Goal: Submit feedback/report problem

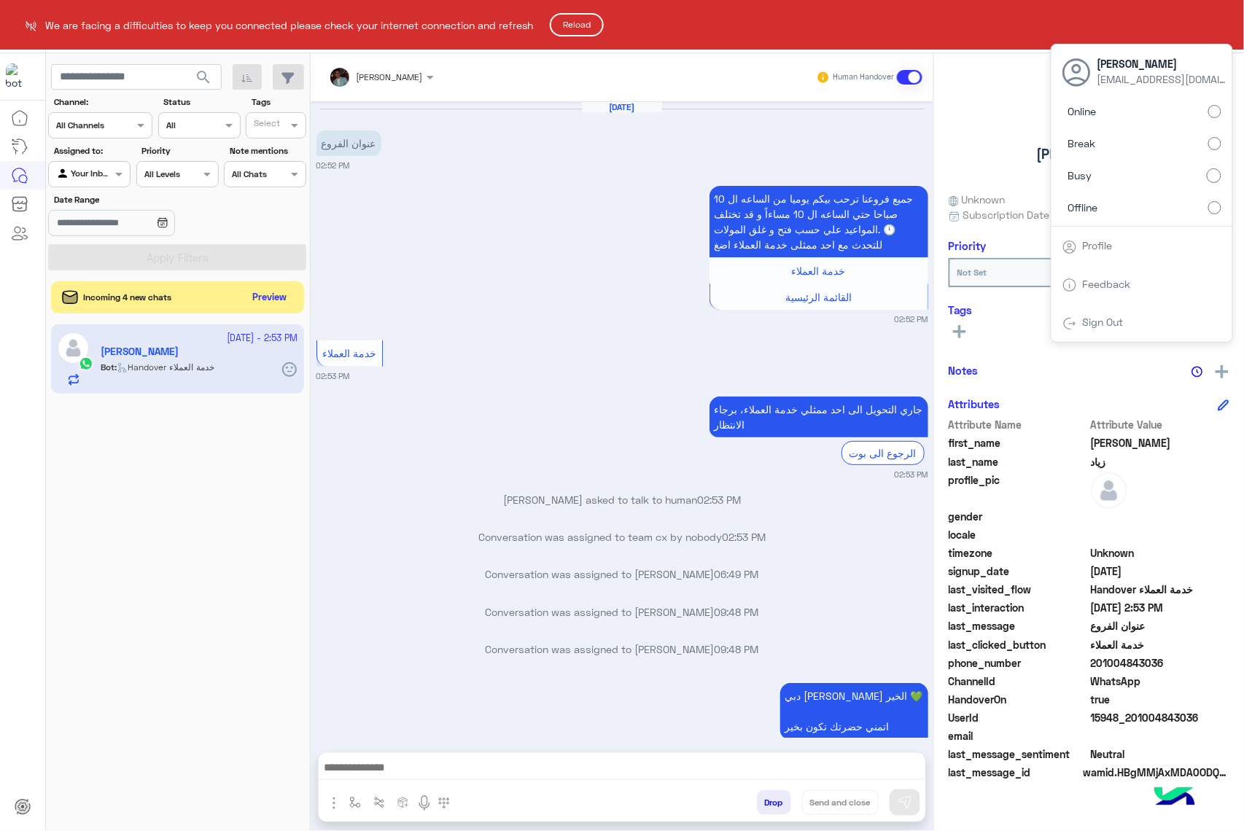
scroll to position [502, 0]
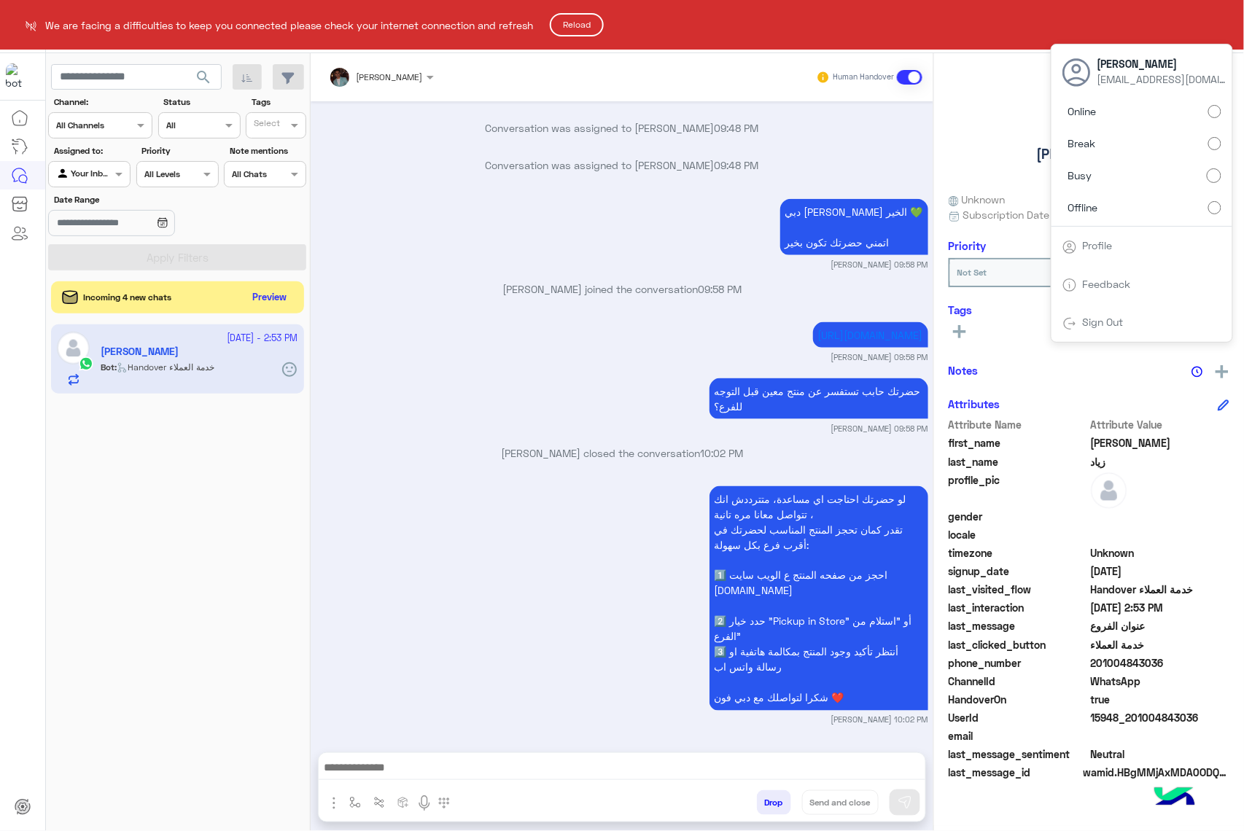
click at [1089, 206] on html "We are facing a difficulties to keep you connected please check your internet c…" at bounding box center [622, 415] width 1244 height 831
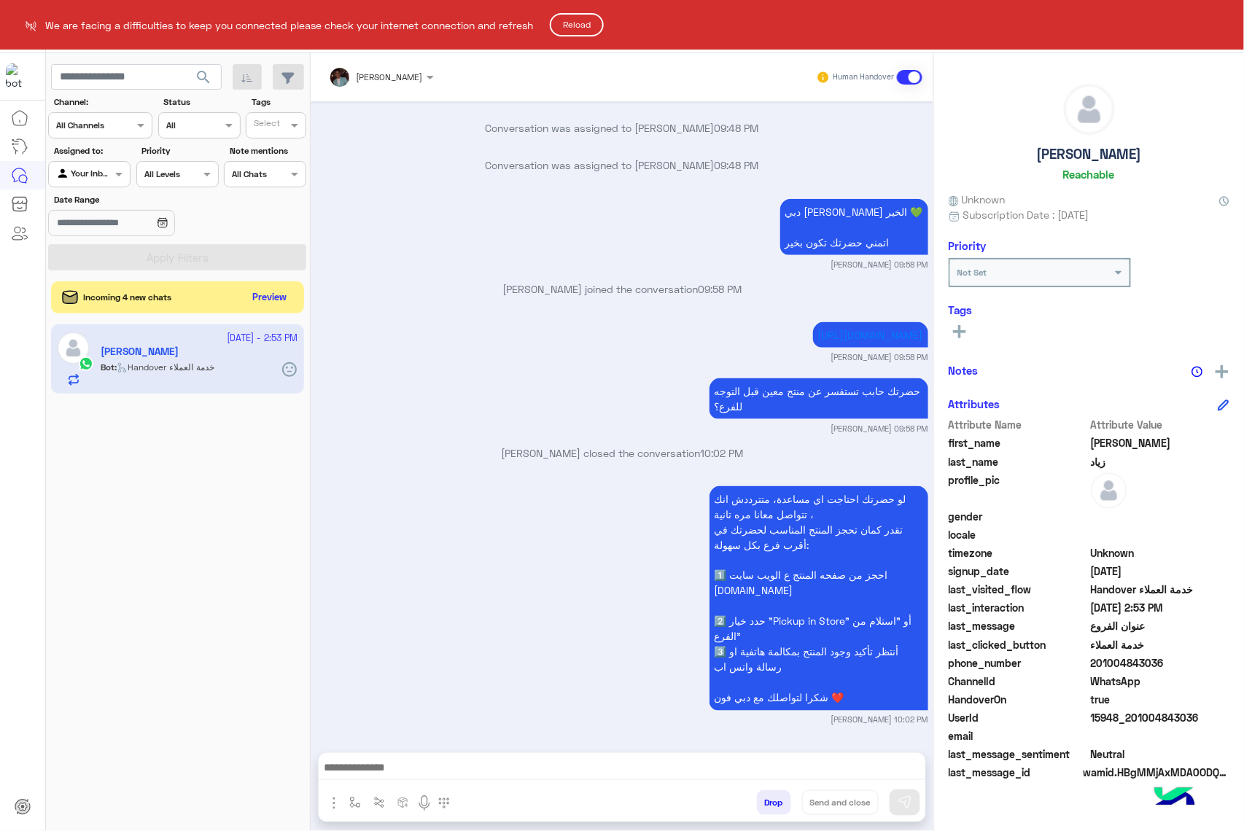
click at [580, 28] on button "Reload" at bounding box center [577, 24] width 54 height 23
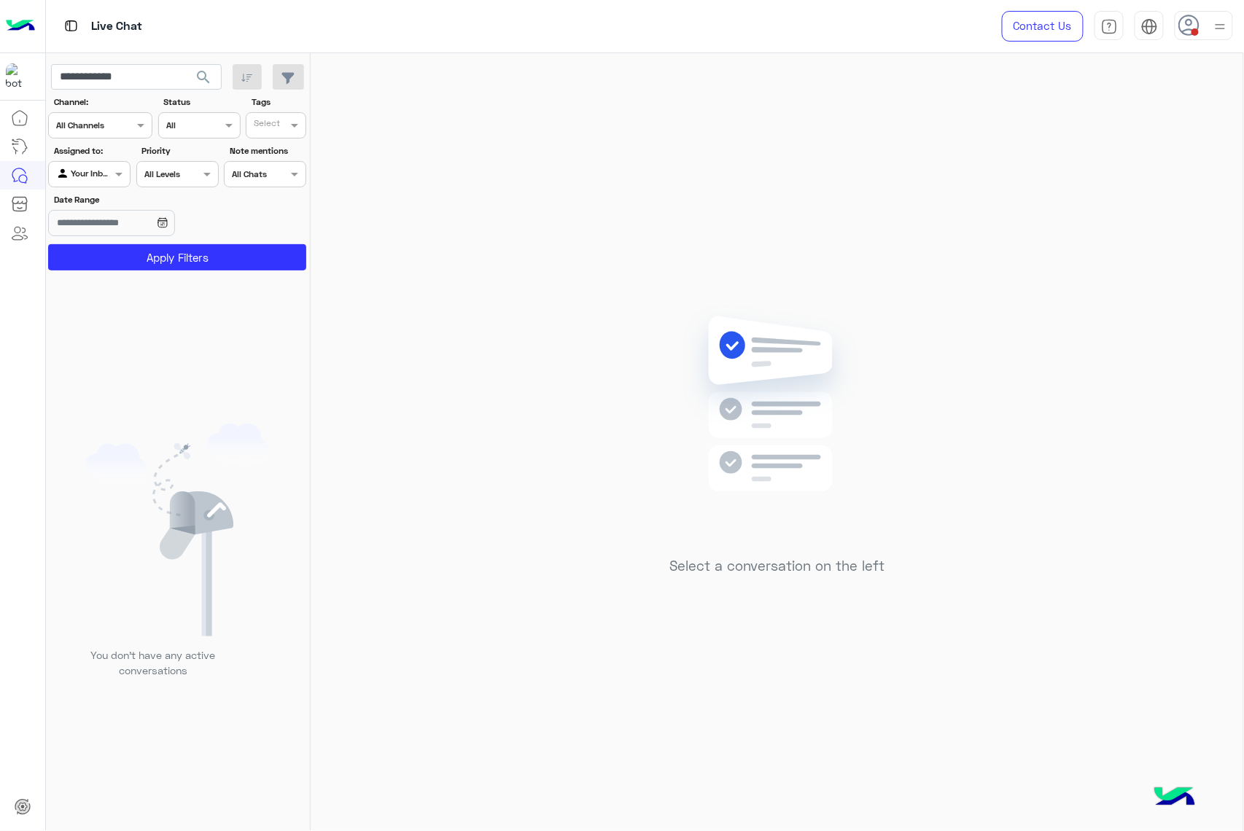
click at [1218, 23] on img at bounding box center [1220, 27] width 18 height 18
click at [1103, 203] on label "Offline" at bounding box center [1141, 207] width 159 height 26
